Goal: Task Accomplishment & Management: Manage account settings

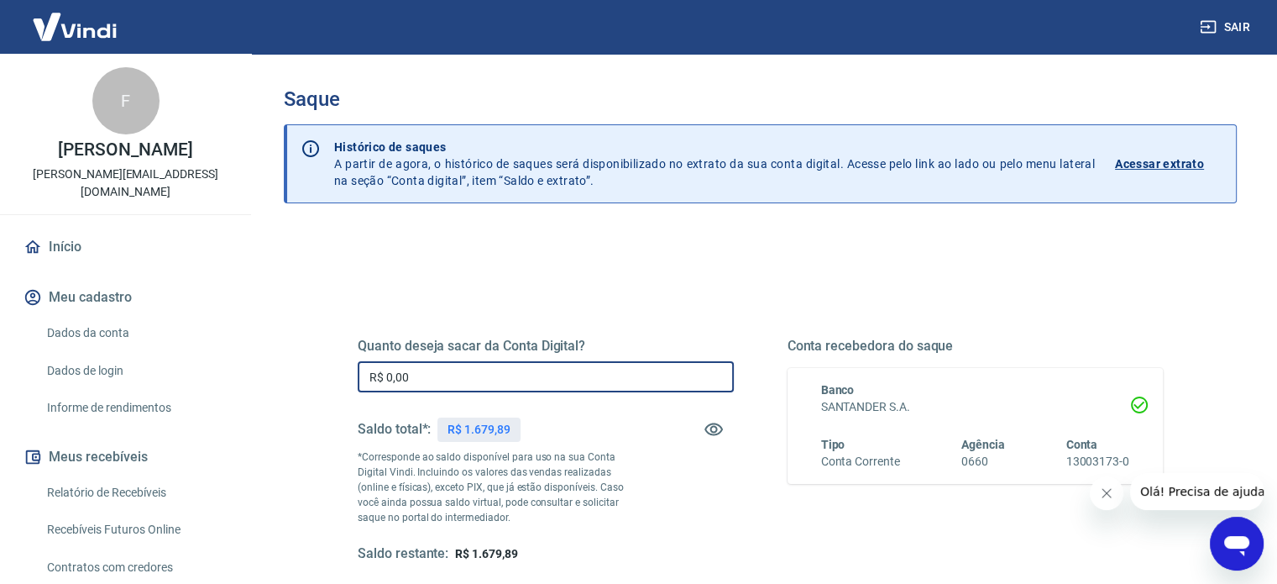
drag, startPoint x: 443, startPoint y: 379, endPoint x: 338, endPoint y: 379, distance: 105.0
click at [341, 379] on div "Quanto deseja sacar da Conta Digital? R$ 0,00 ​ Saldo total*: R$ 1.679,89 *Corr…" at bounding box center [761, 459] width 846 height 391
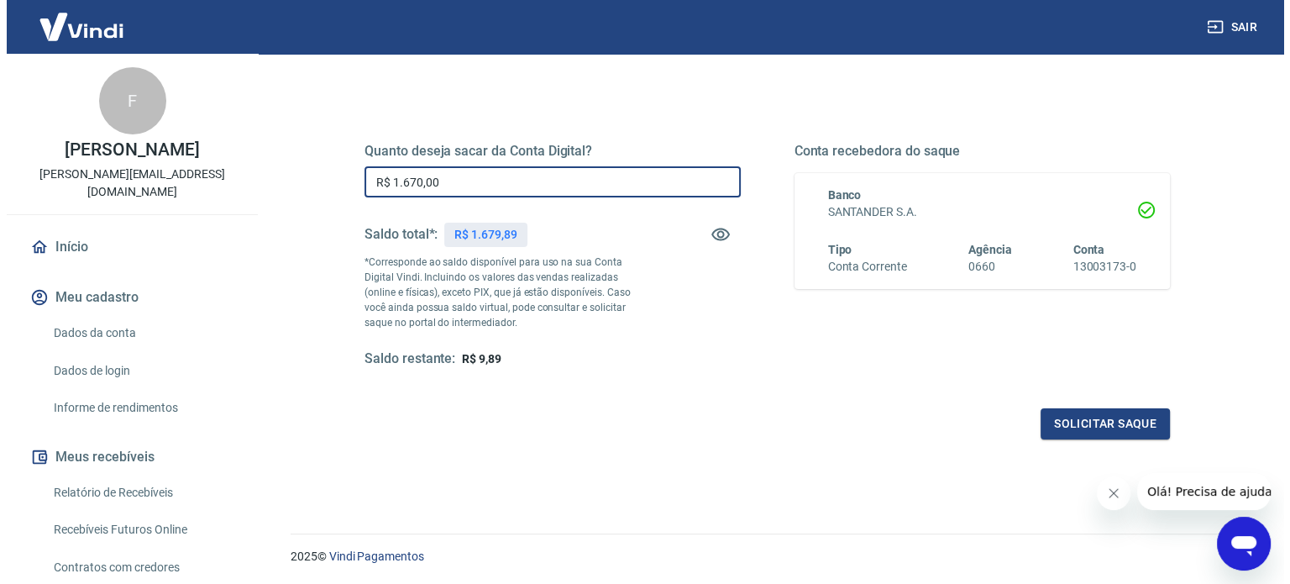
scroll to position [245, 0]
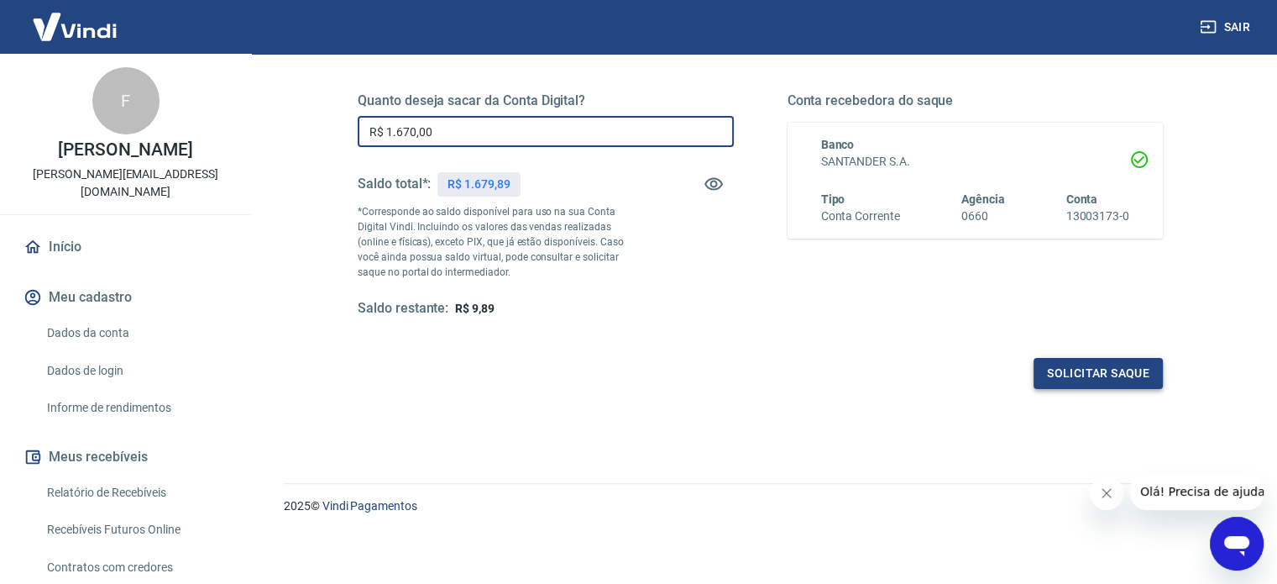
type input "R$ 1.670,00"
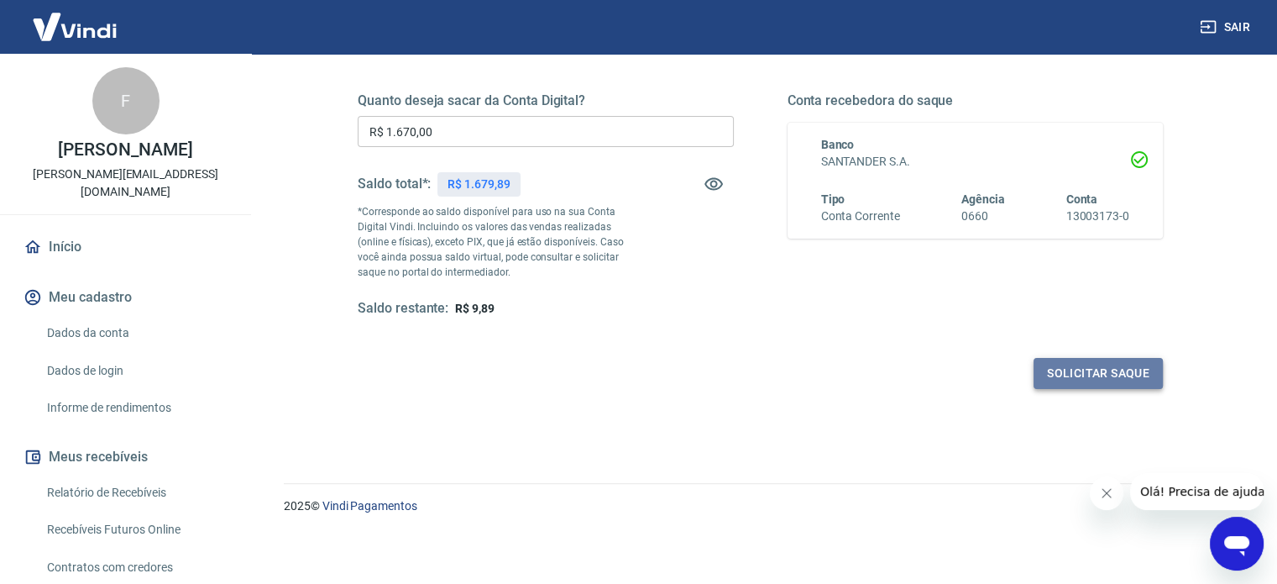
click at [1115, 375] on button "Solicitar saque" at bounding box center [1098, 373] width 129 height 31
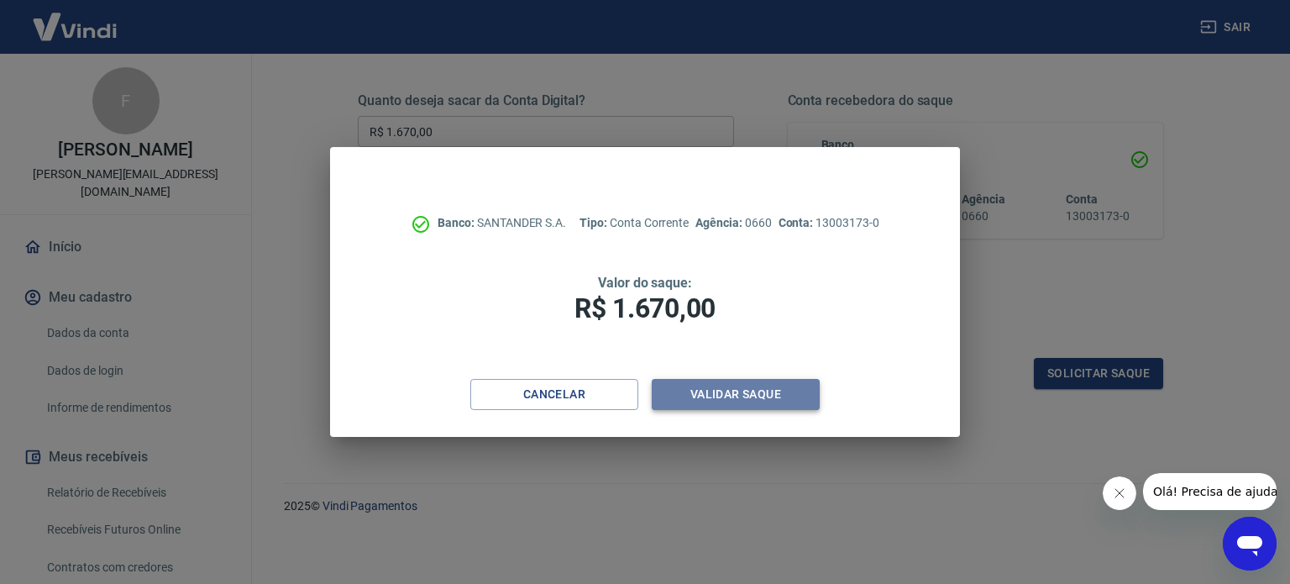
click at [734, 408] on button "Validar saque" at bounding box center [736, 394] width 168 height 31
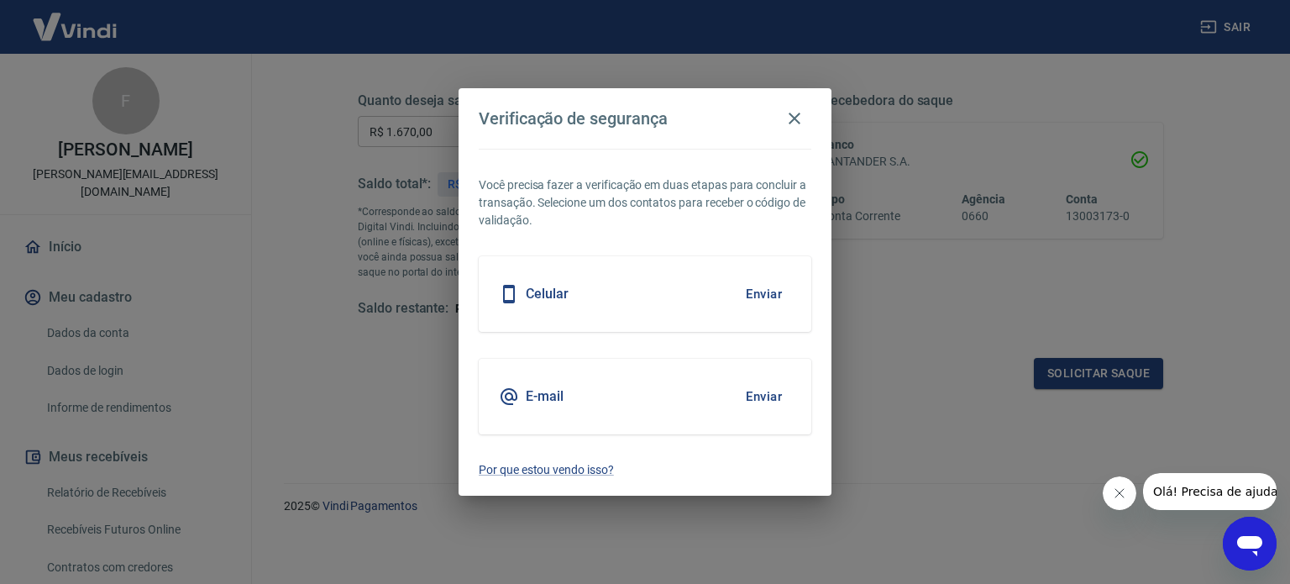
click at [766, 302] on button "Enviar" at bounding box center [764, 293] width 55 height 35
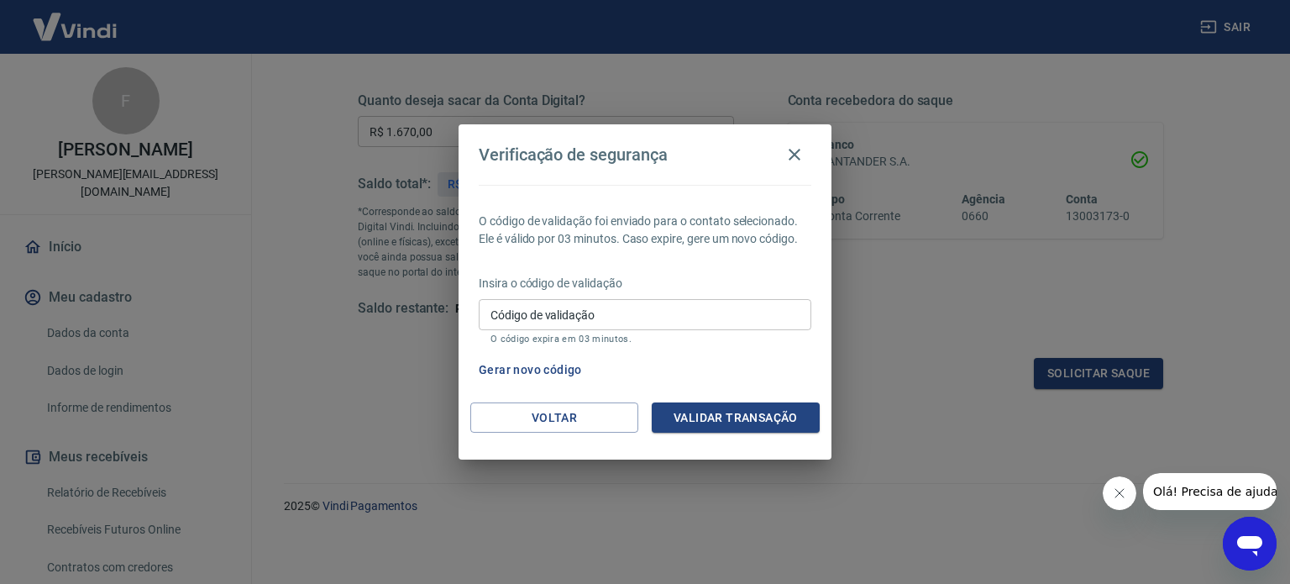
click at [767, 307] on input "Código de validação" at bounding box center [645, 314] width 333 height 31
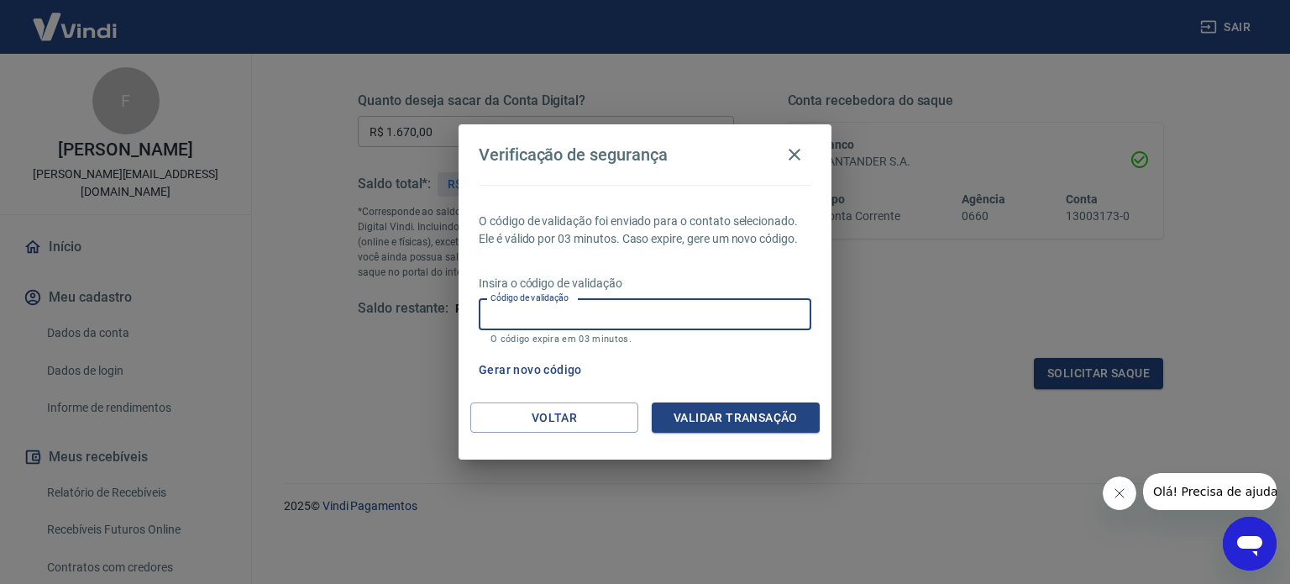
click at [931, 380] on div "Verificação de segurança O código de validação foi enviado para o contato selec…" at bounding box center [645, 292] width 1290 height 584
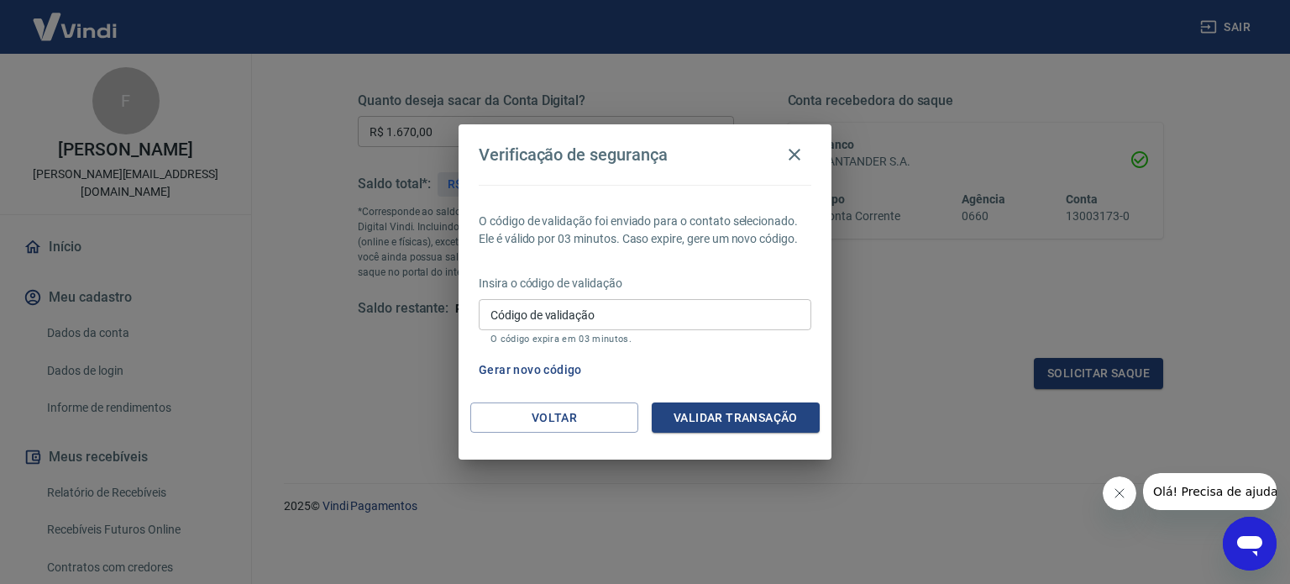
click at [732, 313] on input "Código de validação" at bounding box center [645, 314] width 333 height 31
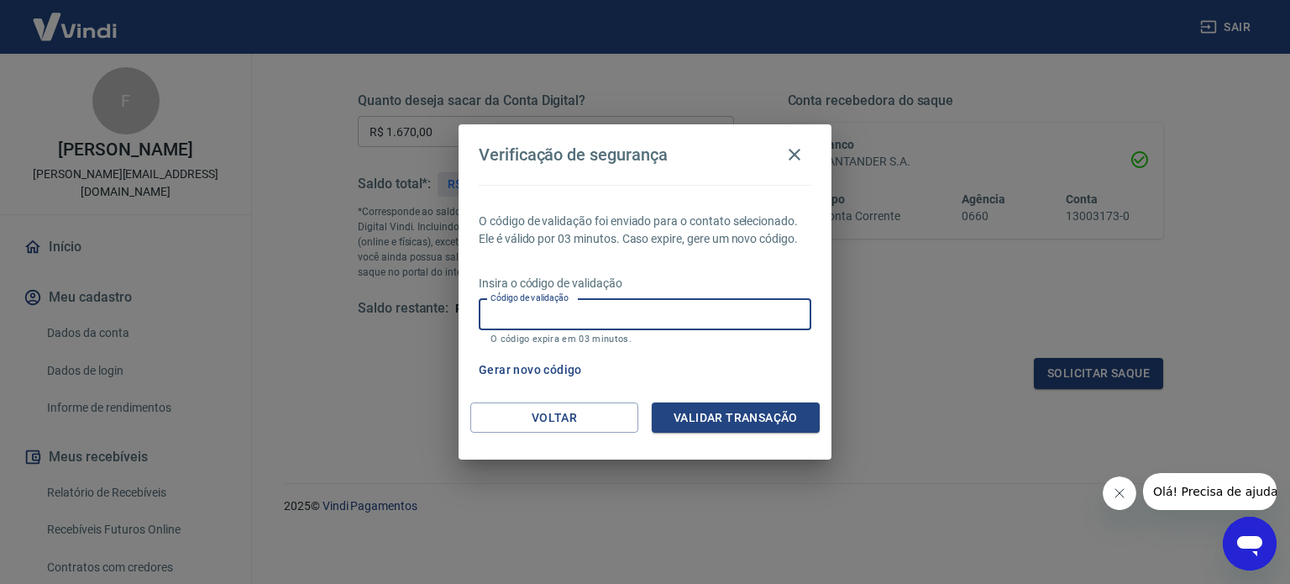
click at [732, 313] on input "Código de validação" at bounding box center [645, 314] width 333 height 31
type input "153570"
click at [762, 411] on button "Validar transação" at bounding box center [736, 417] width 168 height 31
